Goal: Task Accomplishment & Management: Complete application form

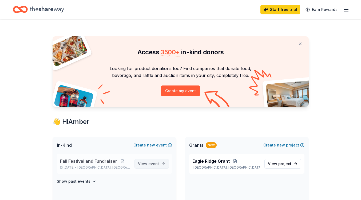
click at [158, 161] on span "View event" at bounding box center [148, 164] width 21 height 6
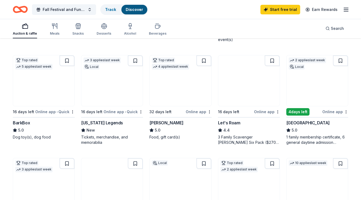
scroll to position [148, 0]
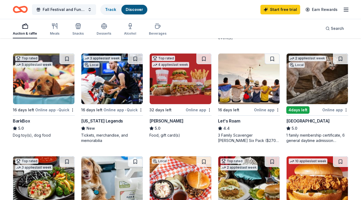
click at [124, 77] on img at bounding box center [111, 79] width 61 height 51
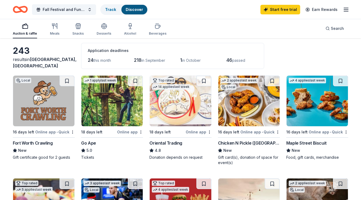
scroll to position [0, 0]
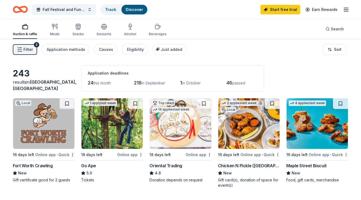
click at [176, 133] on img at bounding box center [180, 123] width 61 height 51
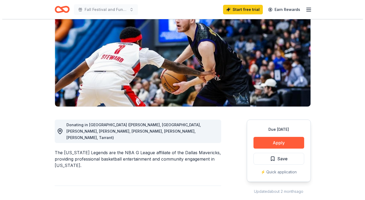
scroll to position [57, 0]
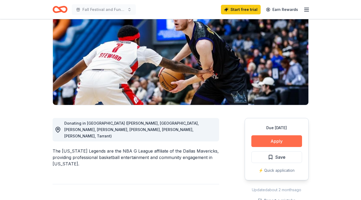
click at [265, 141] on button "Apply" at bounding box center [276, 141] width 51 height 12
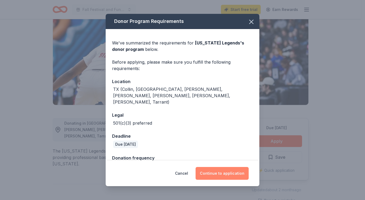
click at [218, 174] on button "Continue to application" at bounding box center [221, 173] width 53 height 13
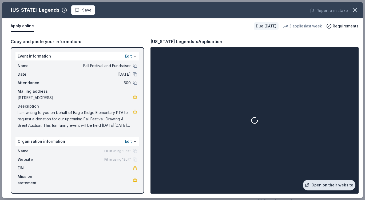
click at [330, 184] on link "Open on their website" at bounding box center [329, 185] width 53 height 11
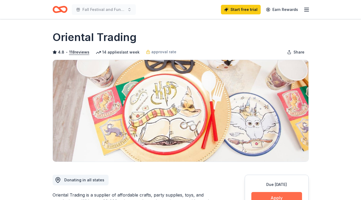
click at [273, 194] on button "Apply" at bounding box center [276, 198] width 51 height 12
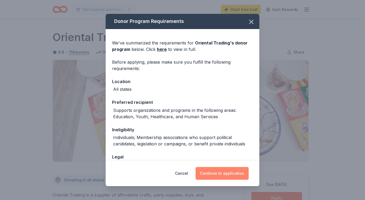
click at [217, 170] on button "Continue to application" at bounding box center [221, 173] width 53 height 13
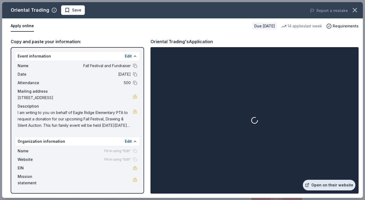
click at [333, 184] on link "Open on their website" at bounding box center [329, 185] width 53 height 11
